Goal: Find specific page/section: Find specific page/section

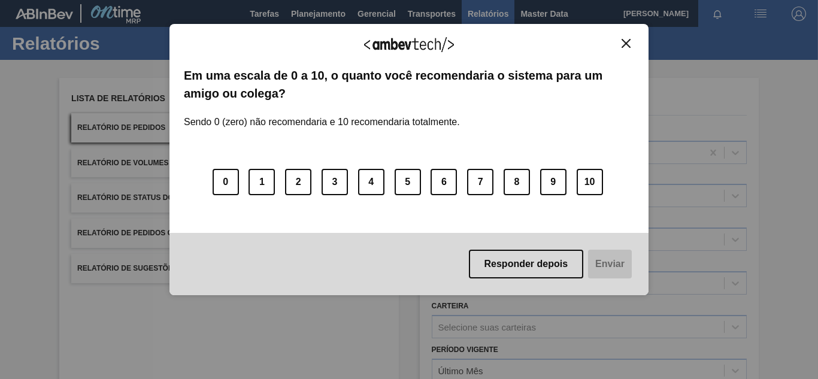
click at [628, 43] on img "Close" at bounding box center [626, 43] width 9 height 9
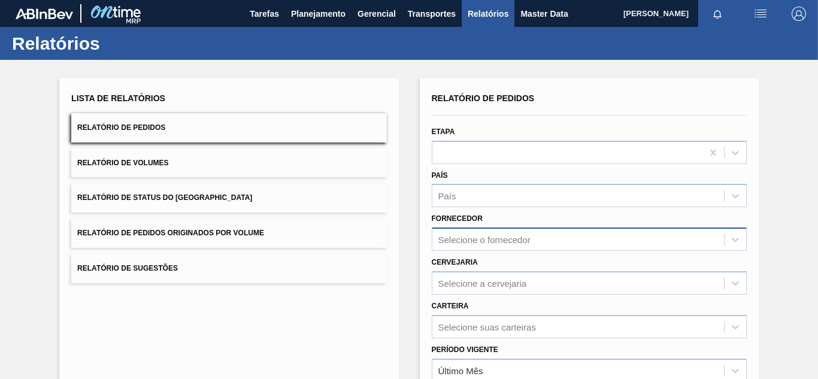
click at [469, 240] on div "Selecione o fornecedor" at bounding box center [484, 240] width 92 height 10
paste input "[URL][DOMAIN_NAME]"
type input "[URL][DOMAIN_NAME]"
drag, startPoint x: 547, startPoint y: 232, endPoint x: 394, endPoint y: 220, distance: 153.8
click at [394, 220] on div "Lista de Relatórios Relatório de Pedidos Relatório de Volumes Relatório de Stat…" at bounding box center [409, 307] width 818 height 495
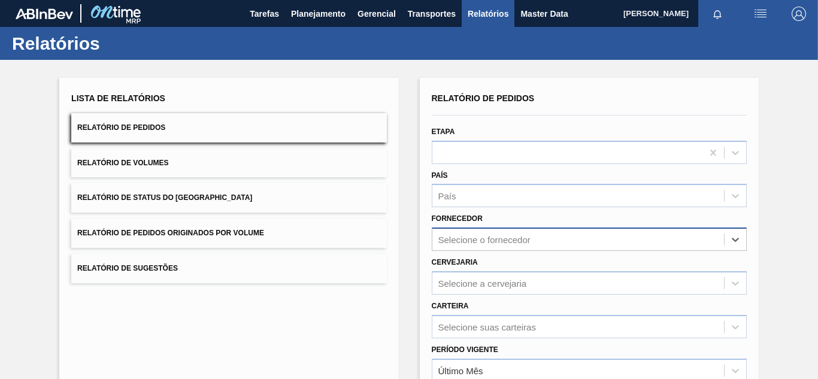
click at [460, 235] on div "Selecione o fornecedor" at bounding box center [484, 240] width 92 height 10
paste input "307331"
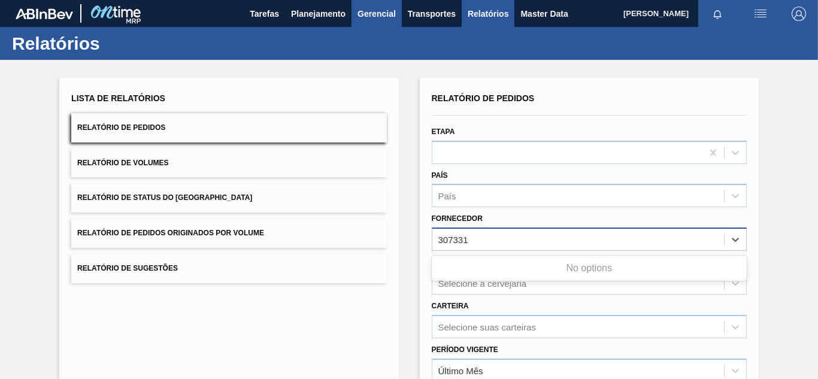
type input "307331"
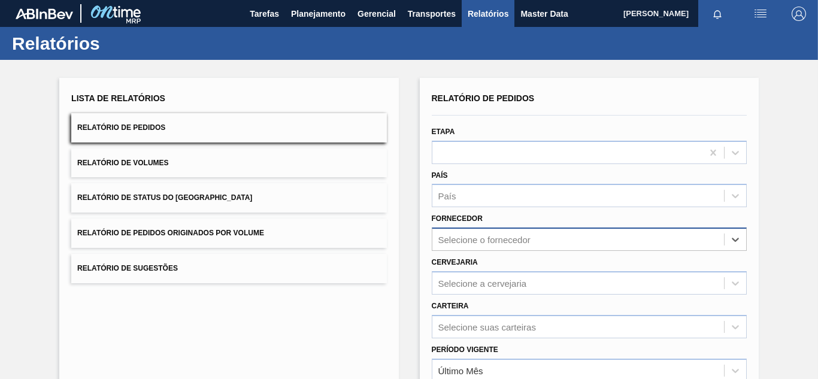
click at [453, 253] on div "Cervejaria Selecione a cervejaria" at bounding box center [589, 273] width 325 height 44
click at [455, 245] on div "Selecione o fornecedor" at bounding box center [578, 239] width 292 height 17
paste input "307331"
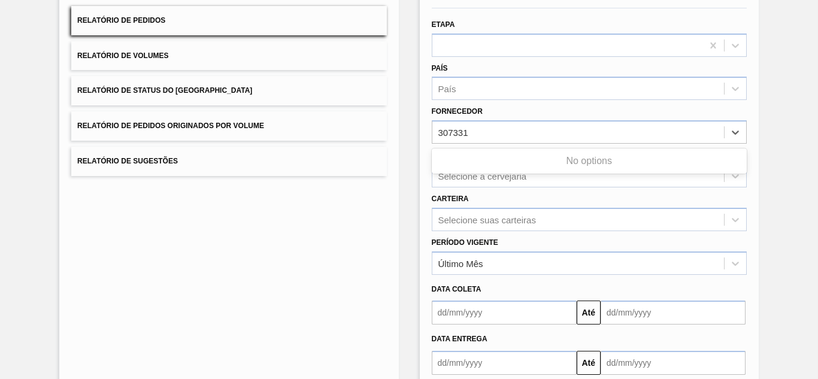
scroll to position [120, 0]
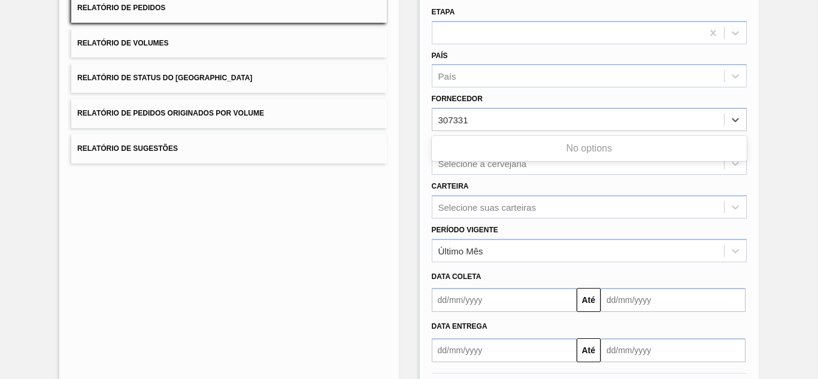
type input "307331"
click at [383, 157] on button "Relatório de Sugestões" at bounding box center [228, 148] width 315 height 29
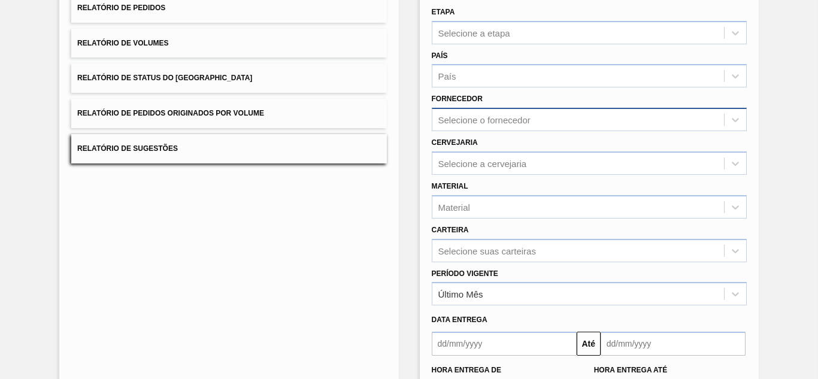
click at [464, 117] on div "Selecione o fornecedor" at bounding box center [484, 120] width 92 height 10
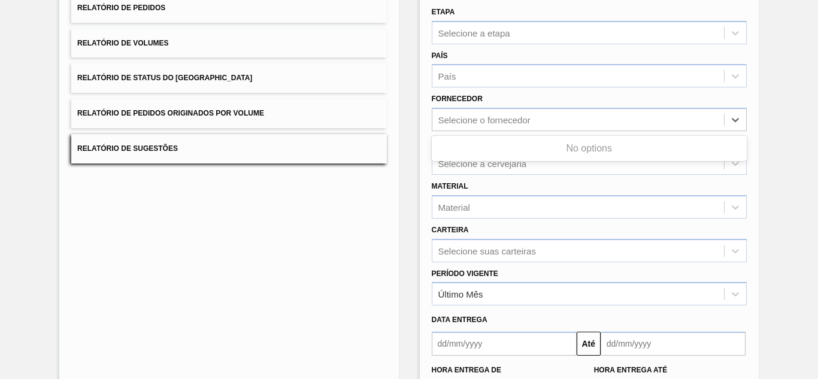
scroll to position [0, 0]
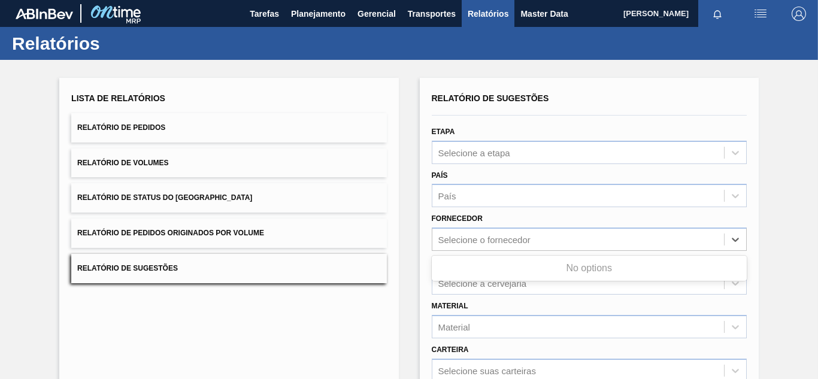
click at [198, 116] on button "Relatório de Pedidos" at bounding box center [228, 127] width 315 height 29
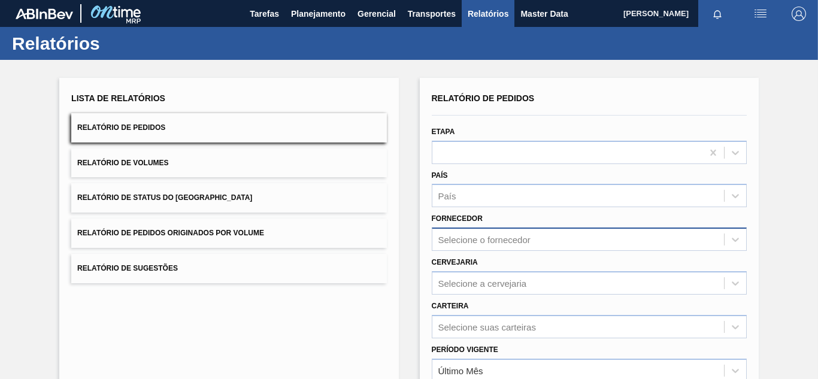
click at [465, 232] on div "Selecione o fornecedor" at bounding box center [578, 239] width 292 height 17
paste input "307331"
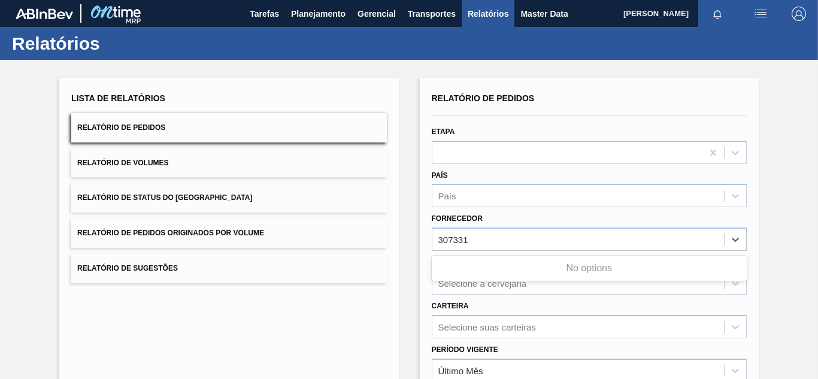
type input "307331"
